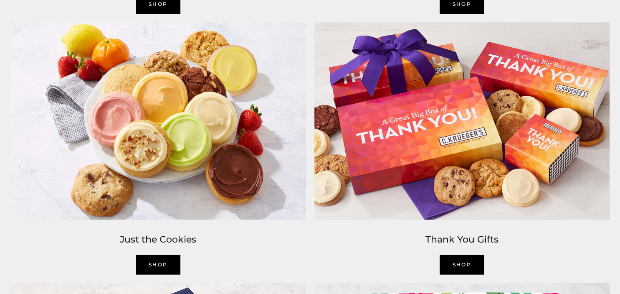
scroll to position [1159, 0]
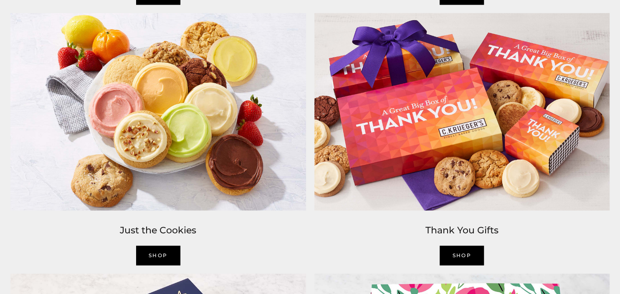
click at [465, 254] on link "shop" at bounding box center [462, 255] width 44 height 20
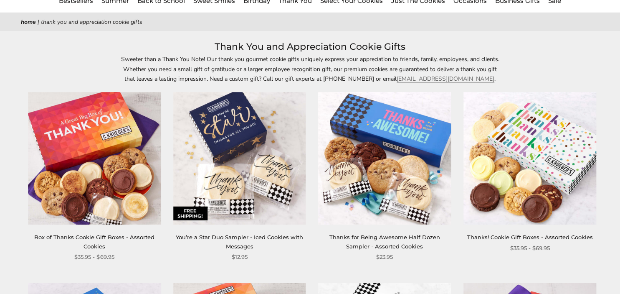
scroll to position [89, 0]
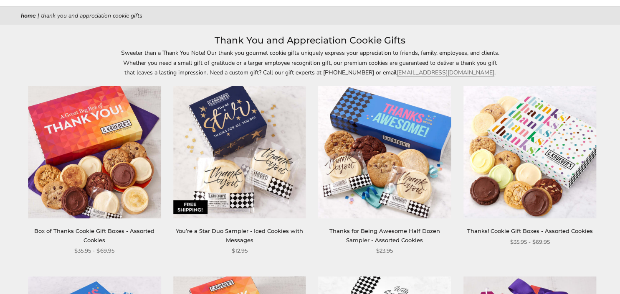
click at [76, 149] on img at bounding box center [94, 152] width 133 height 133
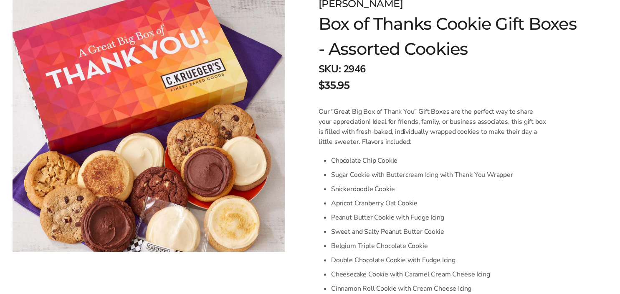
scroll to position [150, 0]
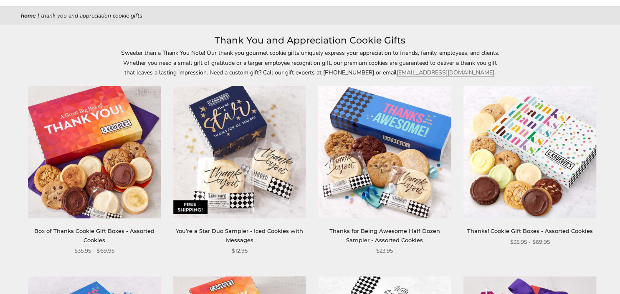
scroll to position [89, 0]
click at [532, 159] on img at bounding box center [530, 152] width 133 height 133
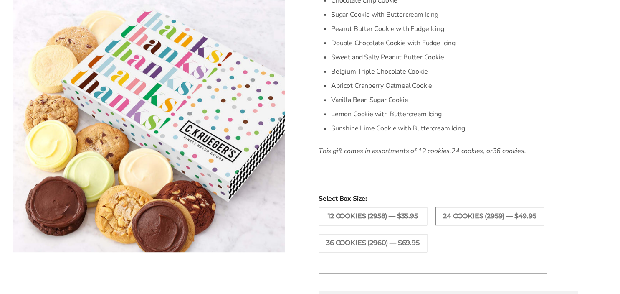
scroll to position [312, 0]
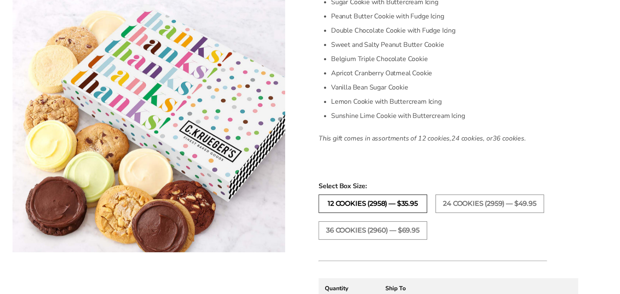
click at [360, 208] on label "12 Cookies (2958) — $35.95" at bounding box center [373, 203] width 109 height 18
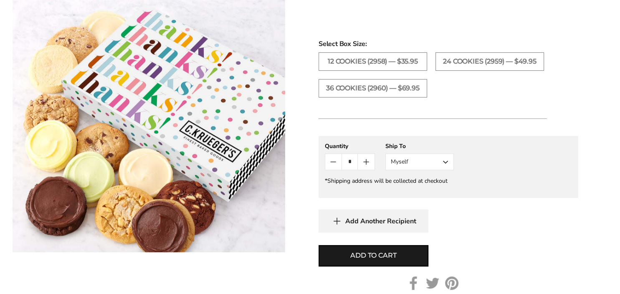
scroll to position [458, 0]
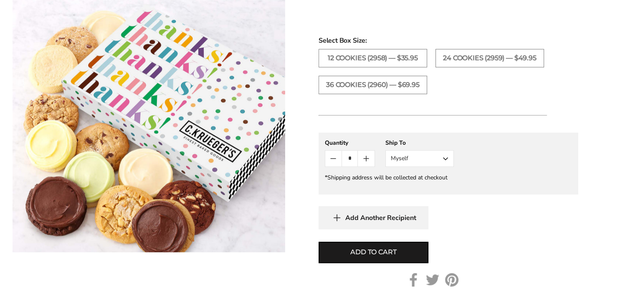
click at [444, 167] on button "Myself" at bounding box center [420, 158] width 69 height 17
click at [438, 197] on button "Other Recipient" at bounding box center [420, 189] width 68 height 15
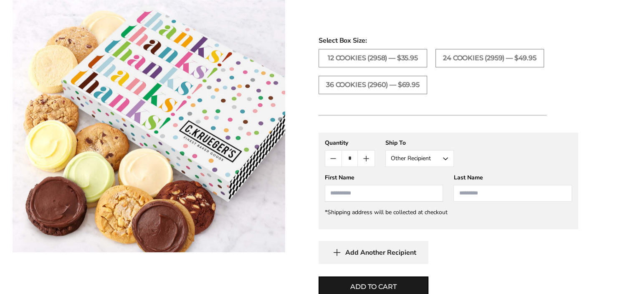
click at [401, 201] on input "First Name" at bounding box center [384, 193] width 119 height 17
type input "*"
type input "***"
click at [472, 201] on input "Last Name" at bounding box center [513, 193] width 119 height 17
click at [319, 276] on button "Add to cart" at bounding box center [374, 286] width 110 height 21
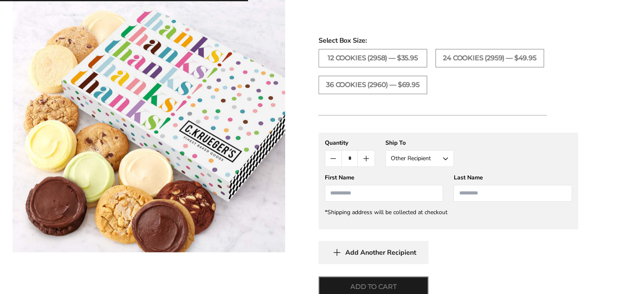
click at [319, 276] on button "Add to cart" at bounding box center [374, 286] width 110 height 21
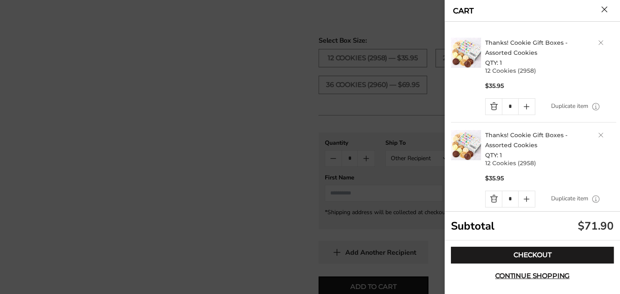
type input "*"
click at [495, 198] on link "Quantity minus button" at bounding box center [494, 199] width 16 height 16
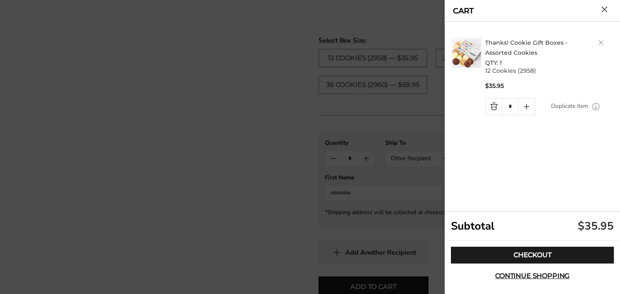
click at [292, 183] on div at bounding box center [310, 147] width 620 height 294
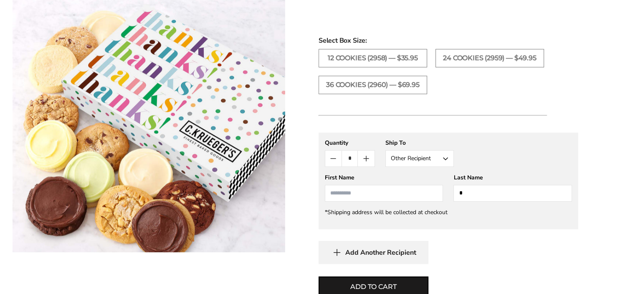
click at [502, 201] on input "*" at bounding box center [513, 193] width 119 height 17
click at [319, 276] on button "Add to cart" at bounding box center [374, 286] width 110 height 21
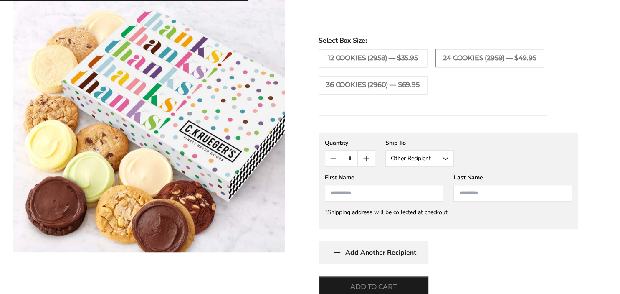
click at [319, 276] on button "Add to cart" at bounding box center [374, 286] width 110 height 21
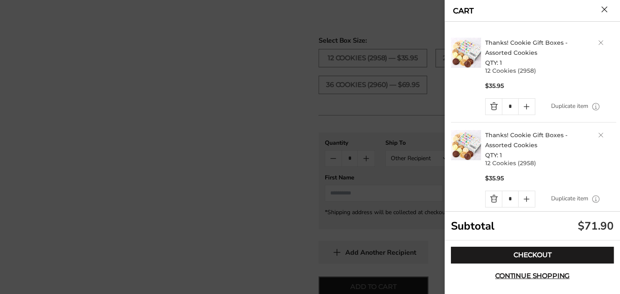
click at [319, 276] on button "Add to cart" at bounding box center [374, 286] width 110 height 21
type input "*"
click at [492, 196] on link "Quantity minus button" at bounding box center [494, 199] width 16 height 16
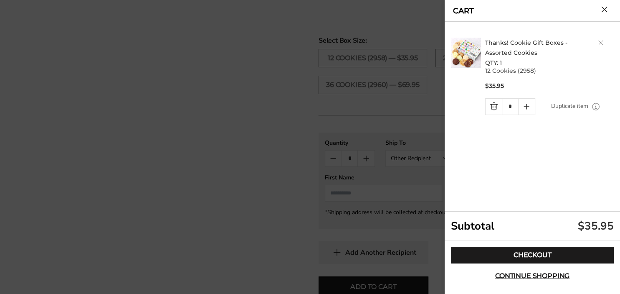
click at [419, 188] on div at bounding box center [310, 147] width 620 height 294
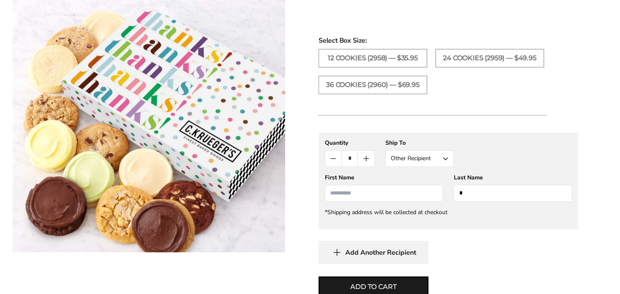
click at [479, 201] on input "*" at bounding box center [513, 193] width 119 height 17
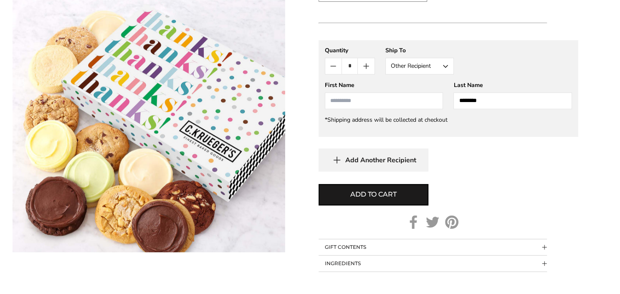
scroll to position [553, 0]
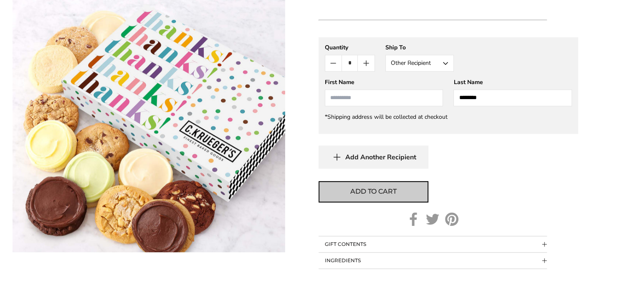
type input "********"
click at [413, 202] on button "Add to cart" at bounding box center [374, 191] width 110 height 21
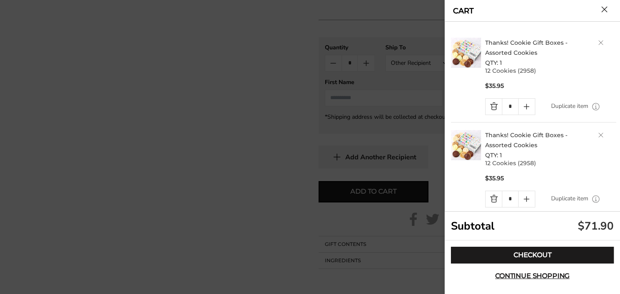
click at [493, 199] on link "Quantity minus button" at bounding box center [494, 199] width 16 height 16
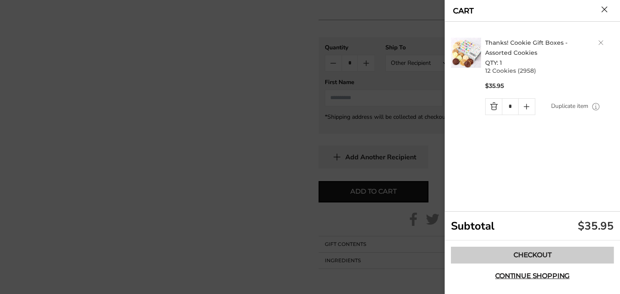
click at [514, 252] on link "Checkout" at bounding box center [532, 254] width 163 height 17
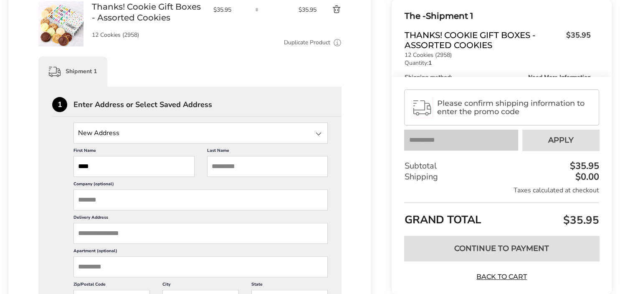
scroll to position [157, 0]
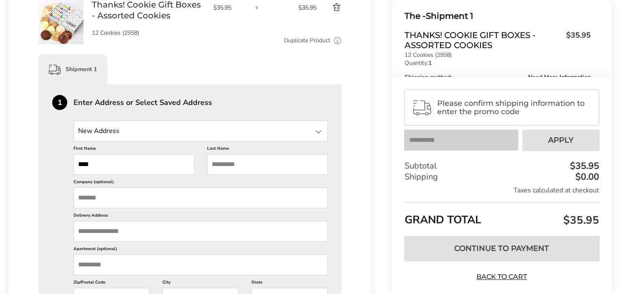
click at [127, 136] on input "State" at bounding box center [201, 130] width 254 height 21
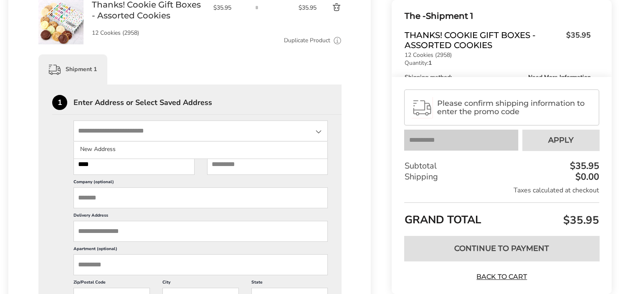
click at [133, 128] on input "State" at bounding box center [201, 130] width 254 height 21
